Goal: Register for event/course

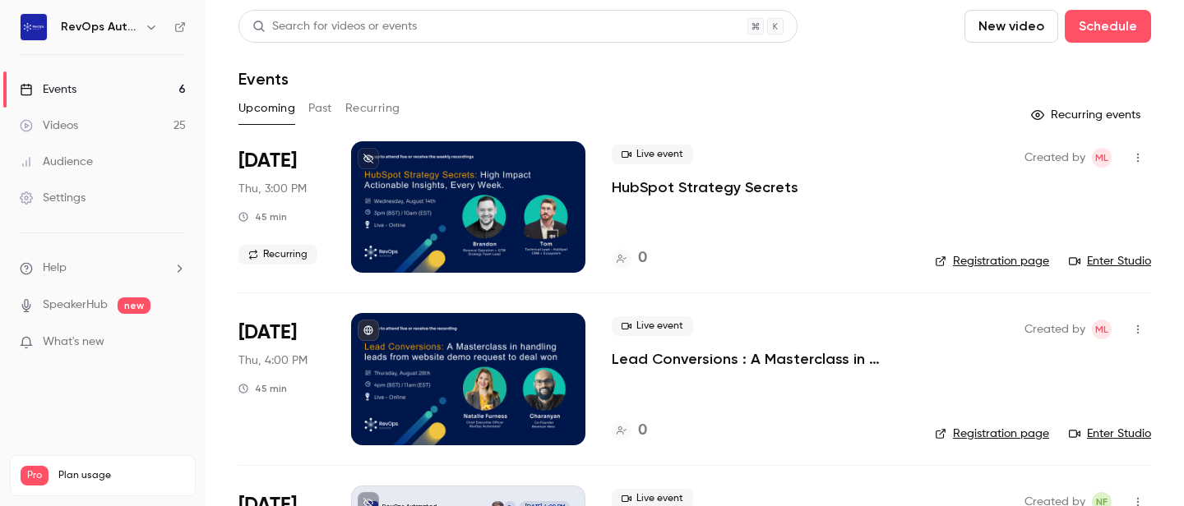
click at [370, 186] on div at bounding box center [468, 207] width 234 height 132
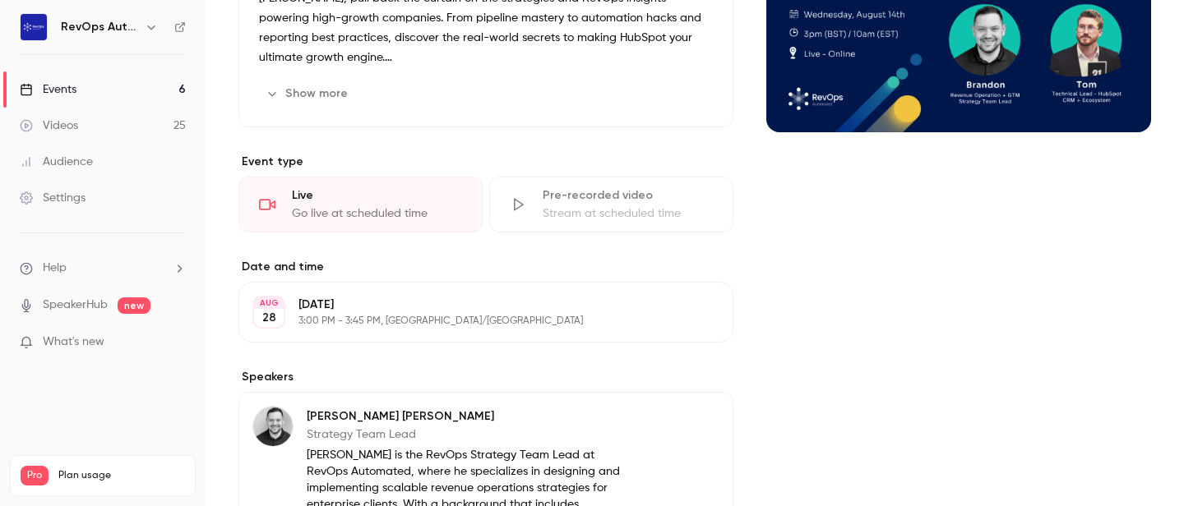
scroll to position [287, 0]
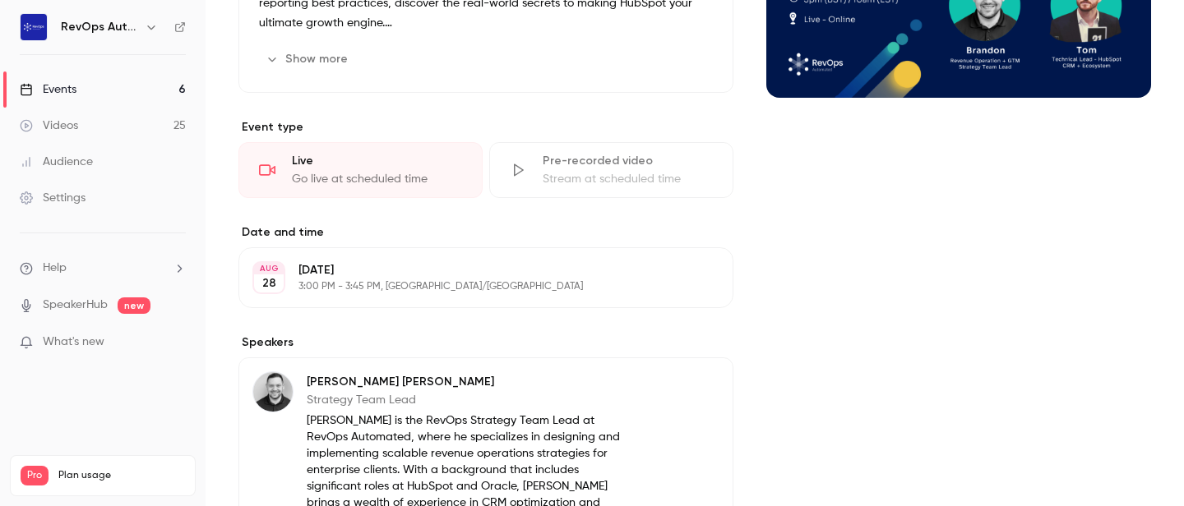
click at [279, 184] on div "Live Go live at scheduled time" at bounding box center [360, 170] width 244 height 56
click at [347, 186] on div "Go live at scheduled time" at bounding box center [377, 179] width 170 height 16
click at [464, 233] on label "Date and time" at bounding box center [485, 232] width 495 height 16
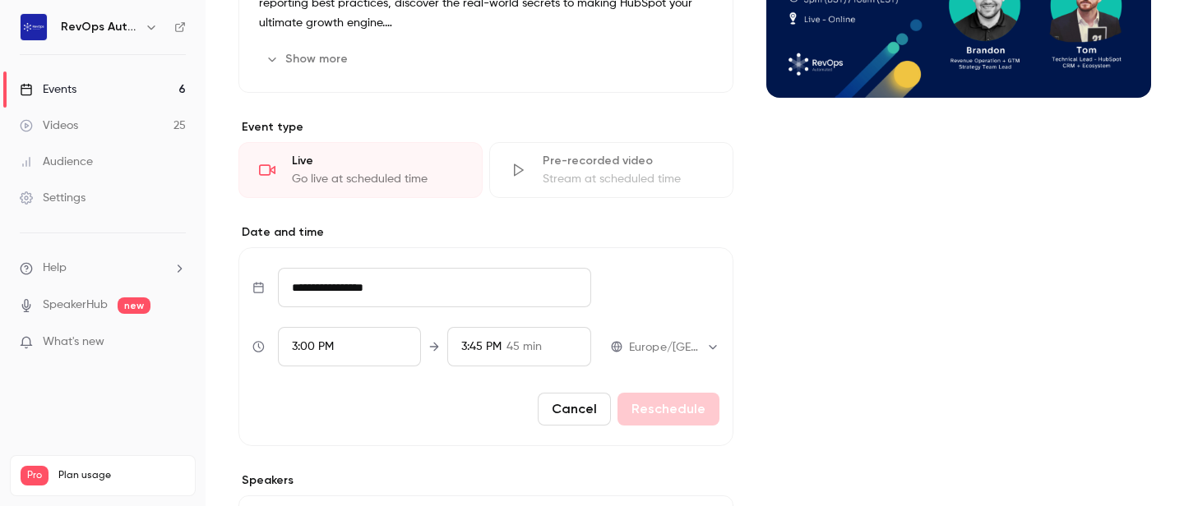
click at [400, 168] on div "Live" at bounding box center [377, 161] width 170 height 16
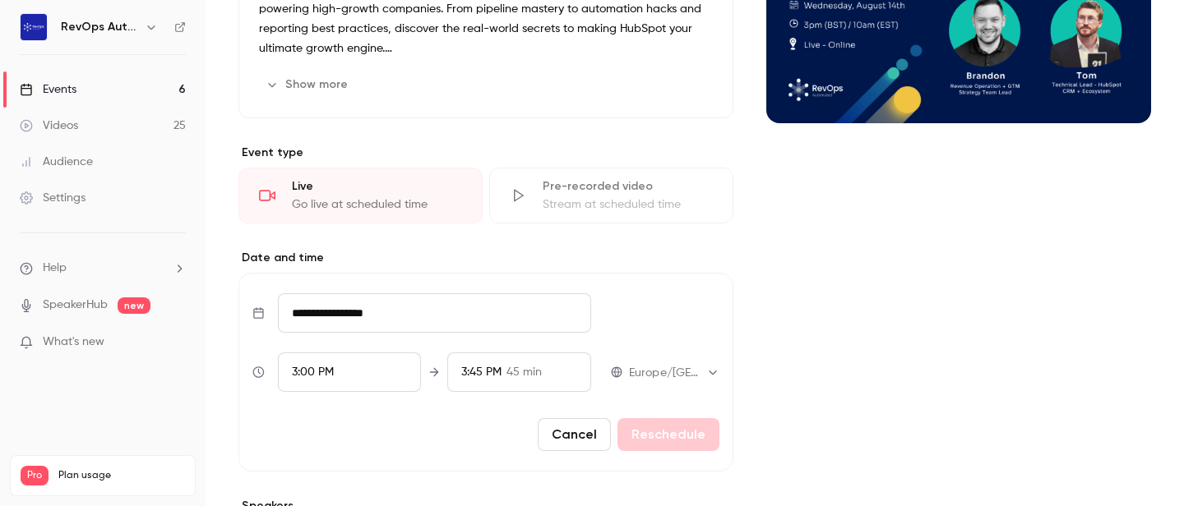
click at [265, 204] on icon at bounding box center [267, 195] width 16 height 16
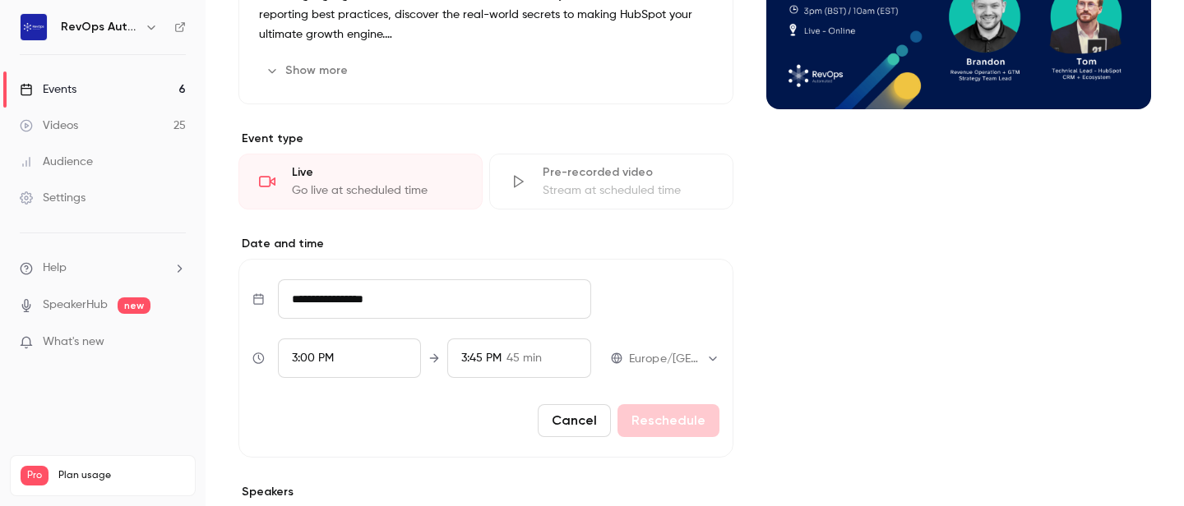
scroll to position [272, 0]
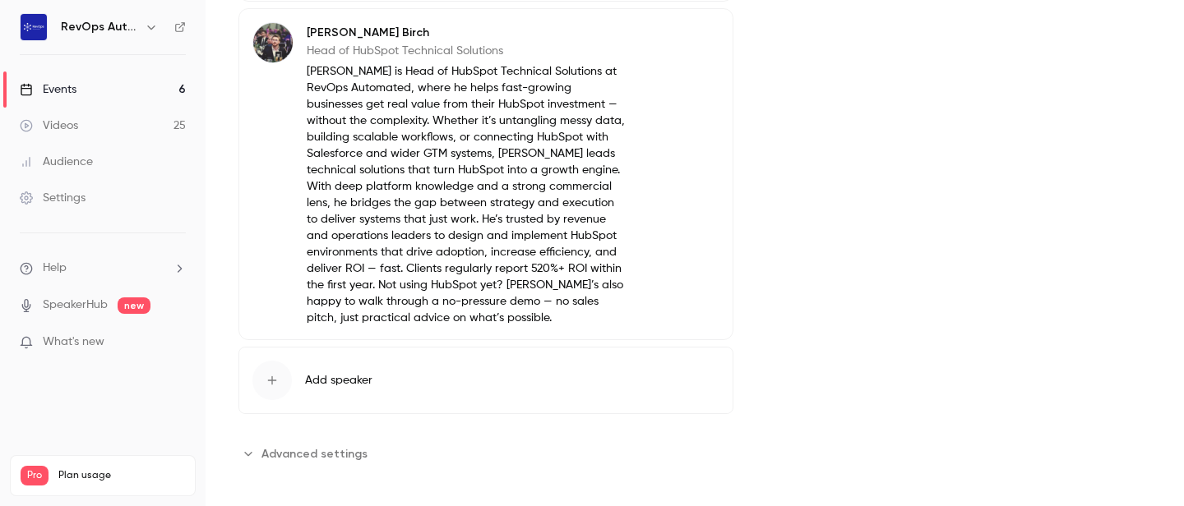
scroll to position [0, 0]
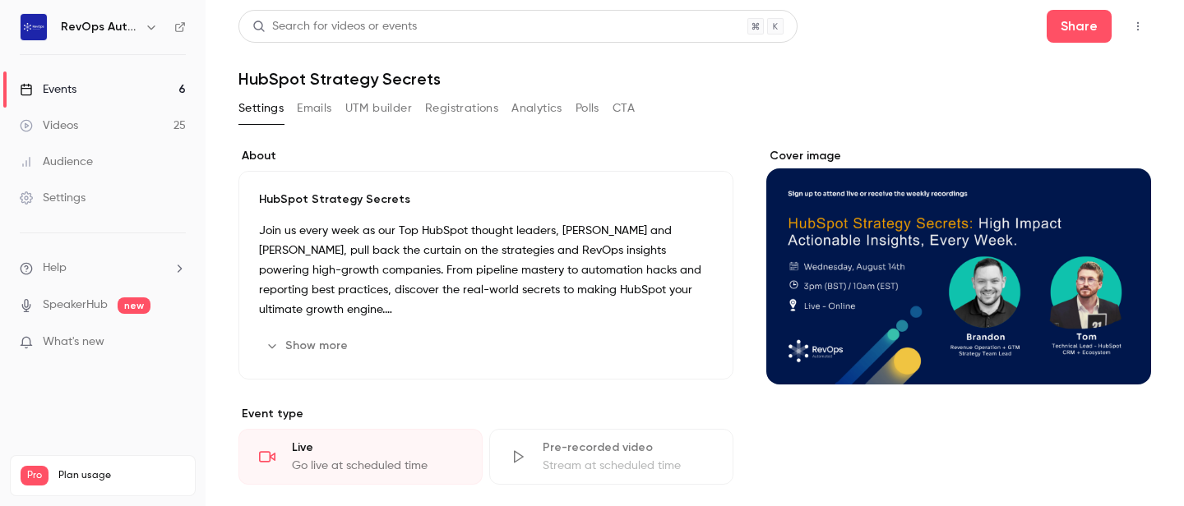
click at [1129, 20] on button "button" at bounding box center [1137, 26] width 26 height 26
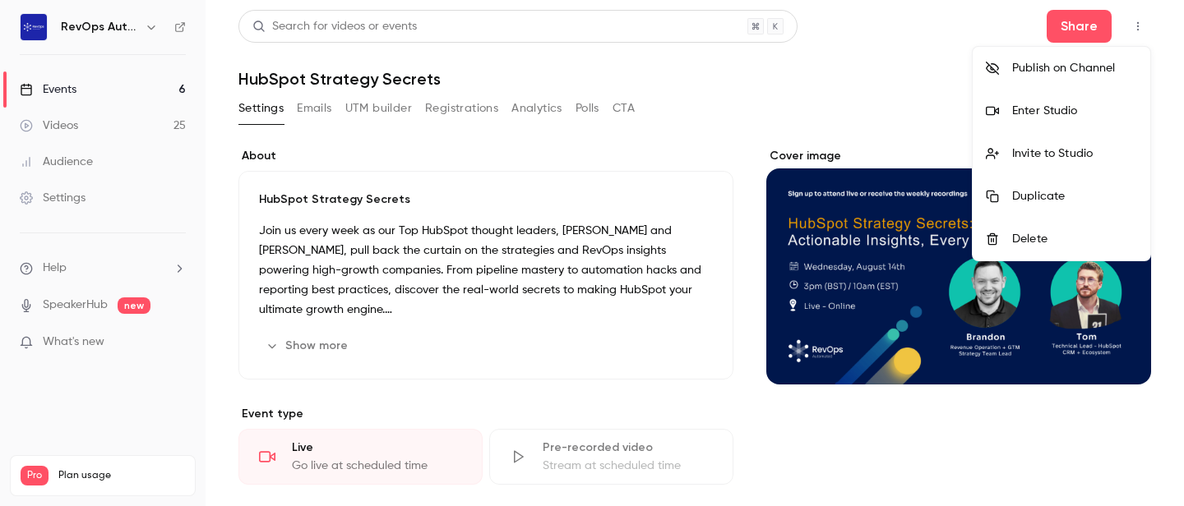
click at [1038, 145] on div "Invite to Studio" at bounding box center [1074, 153] width 125 height 16
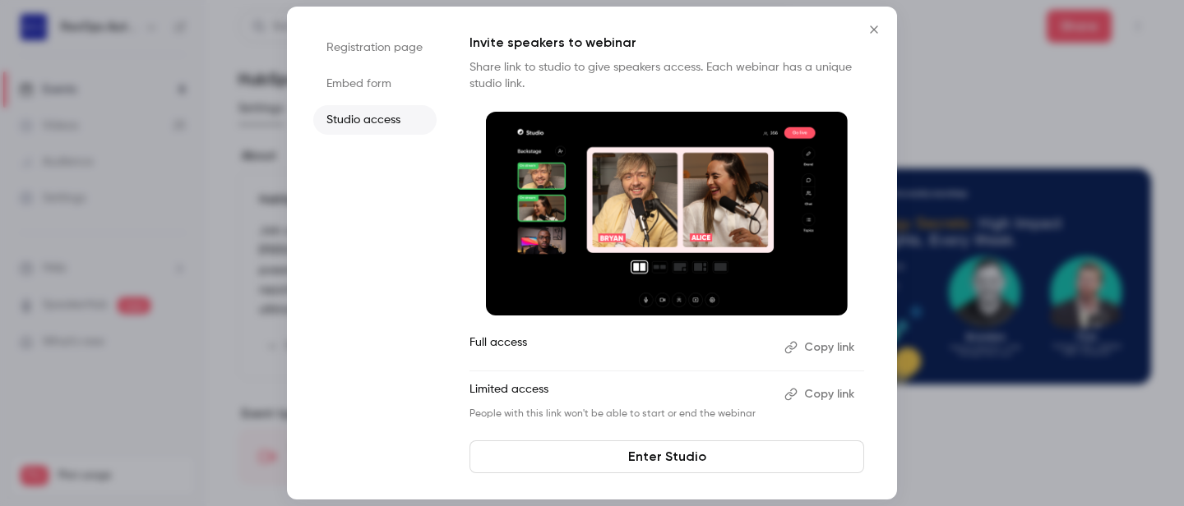
click at [796, 346] on icon "button" at bounding box center [791, 347] width 12 height 12
click at [676, 453] on link "Enter Studio" at bounding box center [666, 457] width 395 height 33
